Goal: Task Accomplishment & Management: Manage account settings

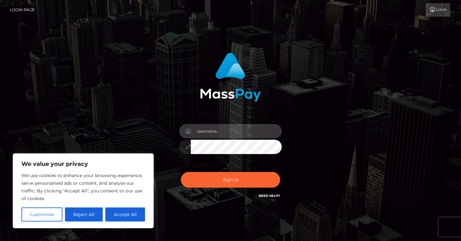
click at [227, 132] on input "text" at bounding box center [236, 131] width 91 height 14
type input "may972377@gmail.com"
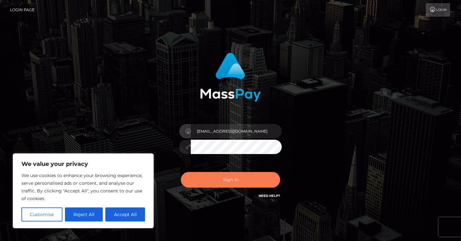
click at [225, 183] on button "Sign in" at bounding box center [230, 180] width 99 height 16
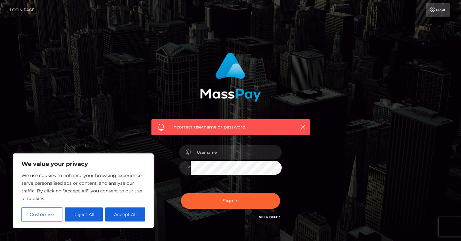
click at [25, 11] on link "Login Page" at bounding box center [22, 9] width 25 height 13
